Goal: Check status: Check status

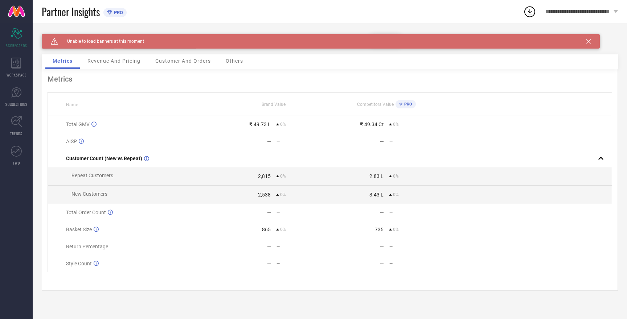
click at [588, 41] on icon at bounding box center [588, 41] width 4 height 4
click at [132, 62] on span "Revenue And Pricing" at bounding box center [113, 61] width 53 height 6
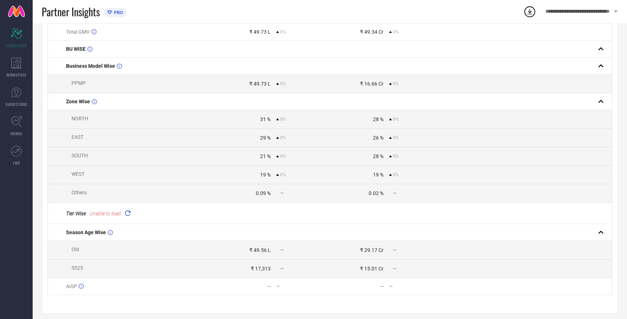
scroll to position [100, 0]
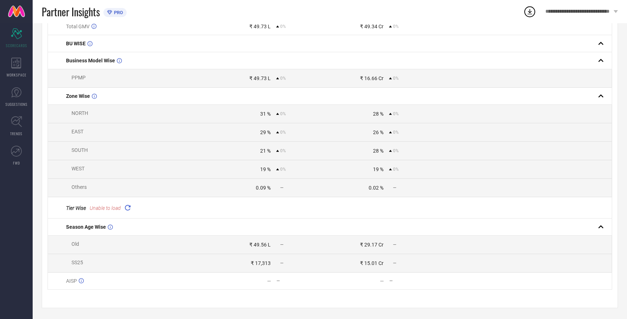
click at [129, 205] on icon at bounding box center [127, 208] width 8 height 8
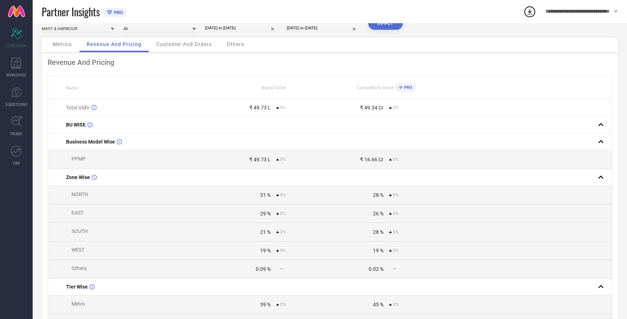
scroll to position [0, 0]
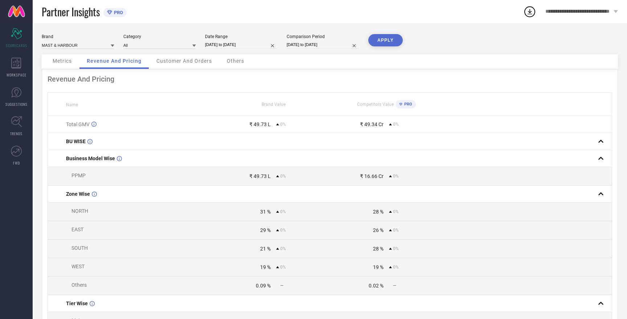
click at [233, 61] on span "Others" at bounding box center [235, 61] width 17 height 6
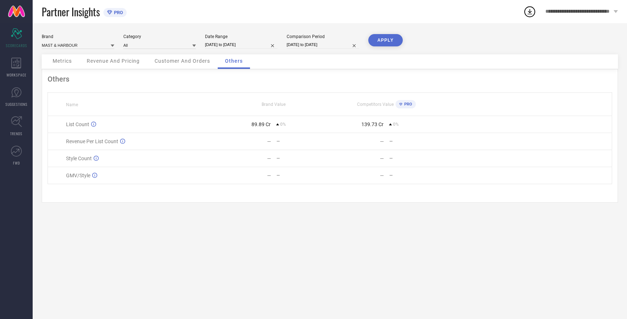
click at [193, 61] on span "Customer And Orders" at bounding box center [183, 61] width 56 height 6
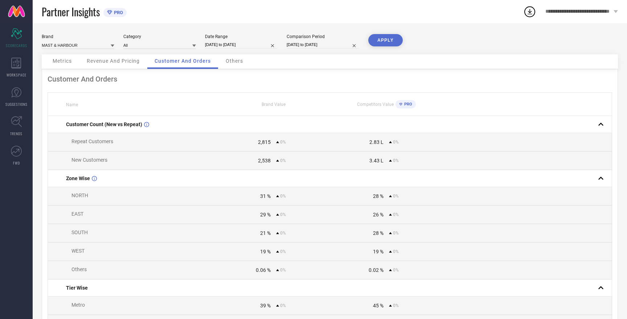
click at [122, 61] on span "Revenue And Pricing" at bounding box center [113, 61] width 53 height 6
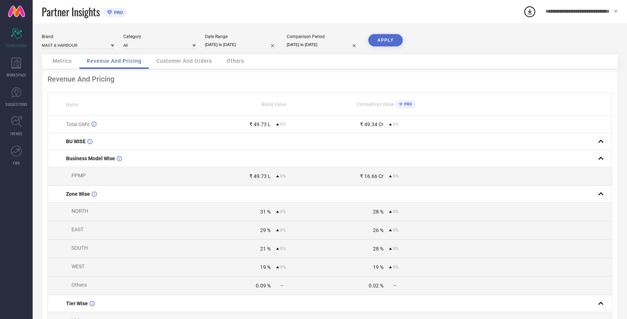
click at [63, 64] on div "Metrics" at bounding box center [62, 61] width 34 height 15
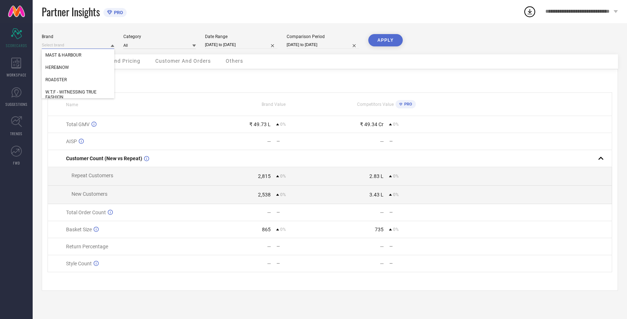
click at [77, 46] on input at bounding box center [78, 45] width 73 height 8
